Goal: Navigation & Orientation: Find specific page/section

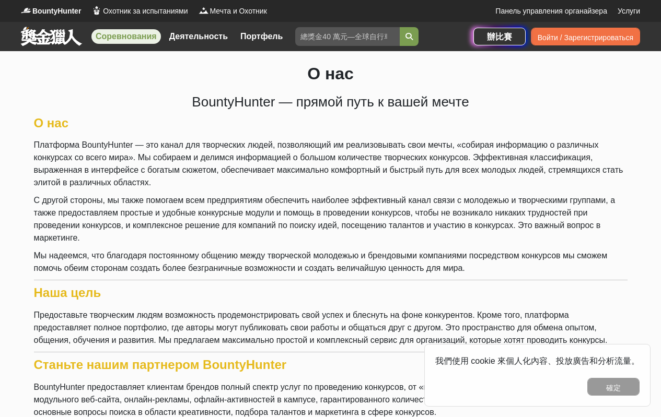
click at [146, 37] on font "Соревнования" at bounding box center [126, 36] width 61 height 9
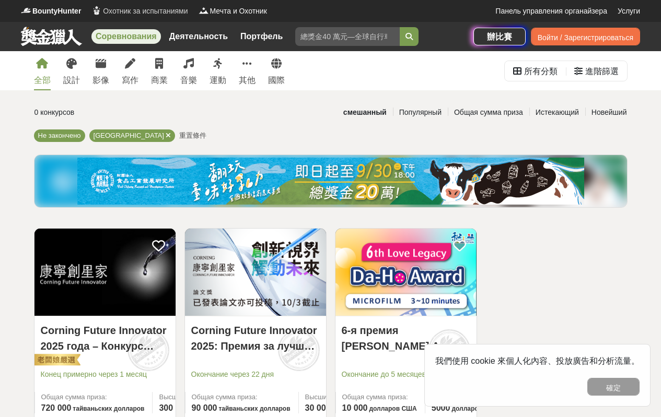
click at [133, 11] on font "Охотник за испытаниями" at bounding box center [145, 11] width 85 height 8
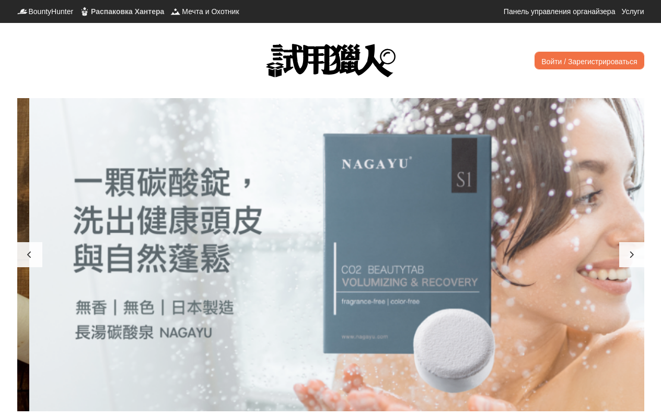
scroll to position [0, 1254]
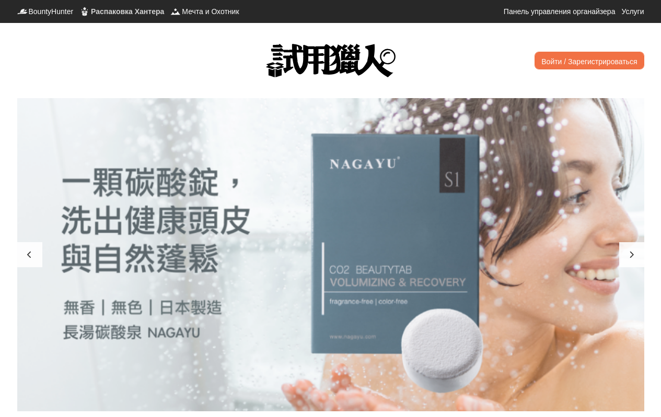
click at [122, 9] on font "Распаковка Хантера" at bounding box center [127, 11] width 73 height 8
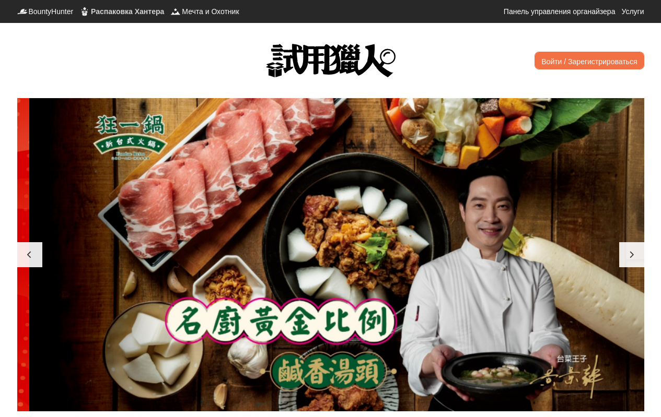
scroll to position [0, 627]
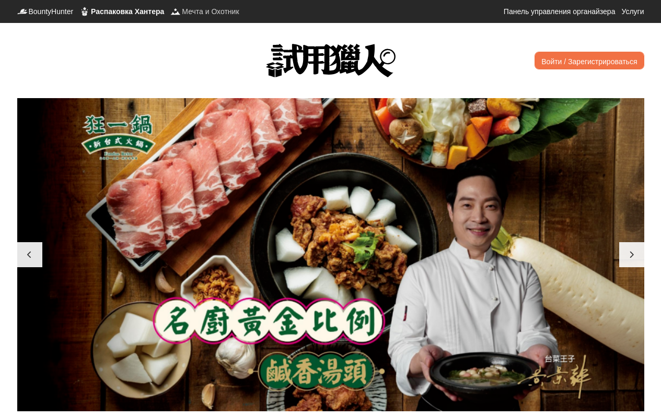
click at [203, 14] on font "Мечта и Охотник" at bounding box center [210, 11] width 57 height 8
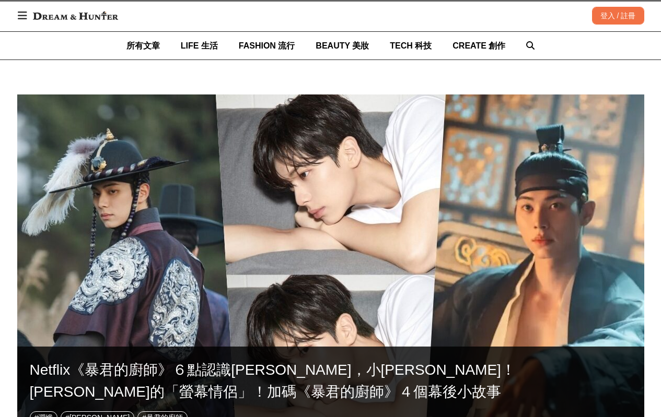
scroll to position [0, 1856]
